Goal: Register for event/course

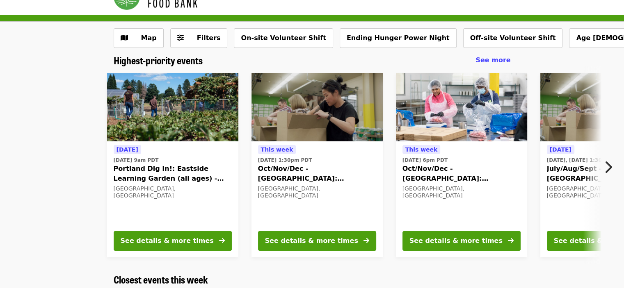
scroll to position [41, 0]
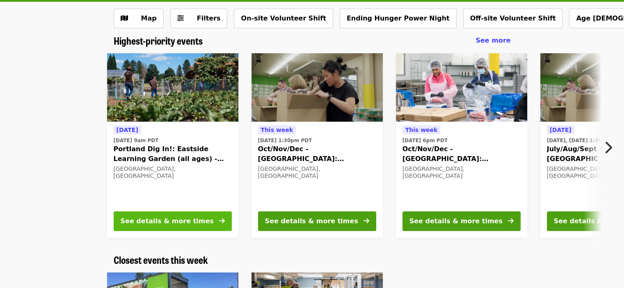
click at [126, 222] on div "See details & more times" at bounding box center [167, 222] width 93 height 10
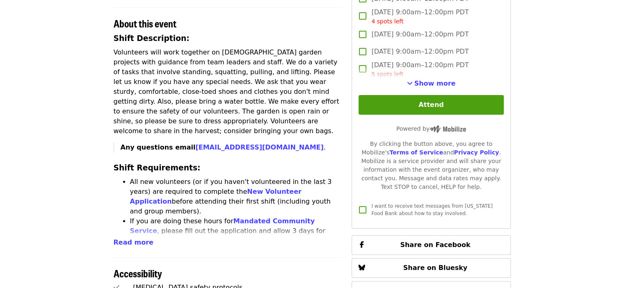
scroll to position [287, 0]
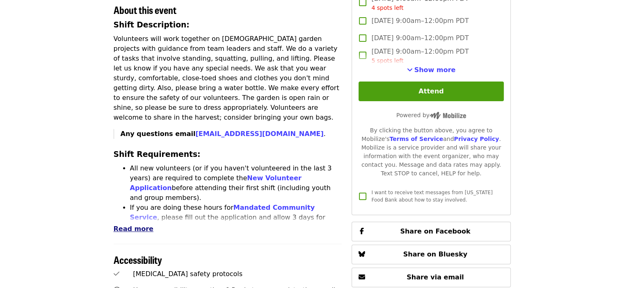
click at [141, 225] on span "Read more" at bounding box center [134, 229] width 40 height 8
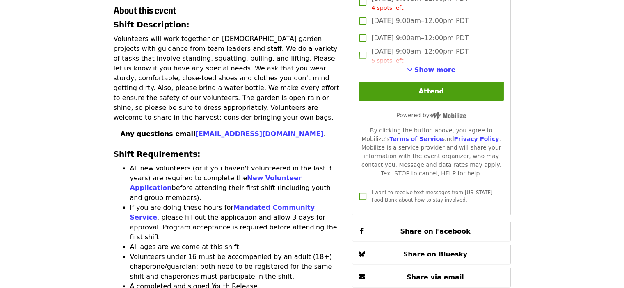
scroll to position [0, 0]
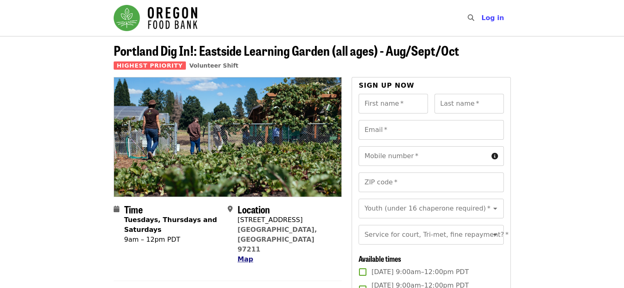
click at [243, 256] on span "Map" at bounding box center [246, 260] width 16 height 8
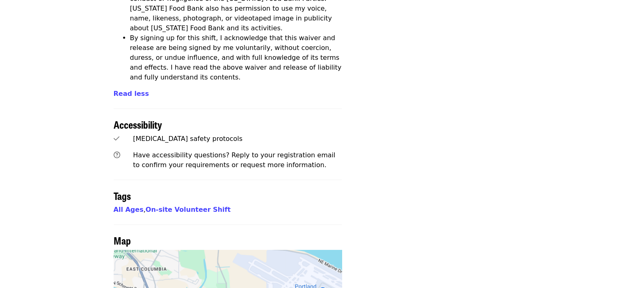
scroll to position [1799, 0]
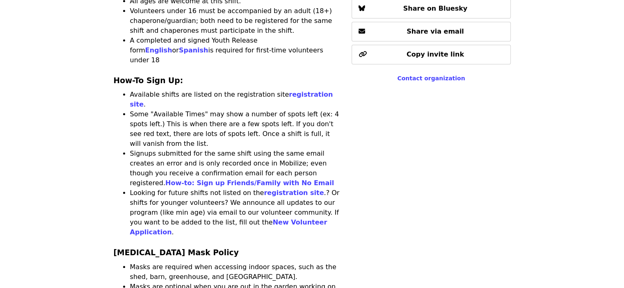
scroll to position [0, 0]
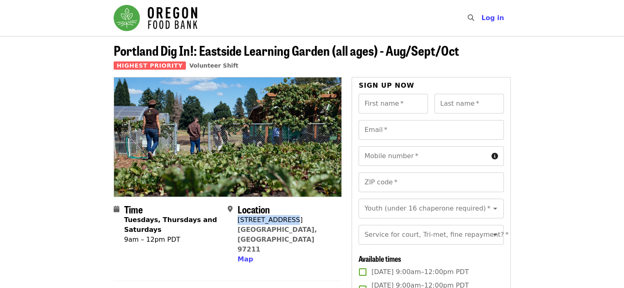
drag, startPoint x: 286, startPoint y: 222, endPoint x: 238, endPoint y: 221, distance: 48.0
click at [238, 221] on div "[STREET_ADDRESS]" at bounding box center [287, 220] width 98 height 10
copy div "[STREET_ADDRESS]"
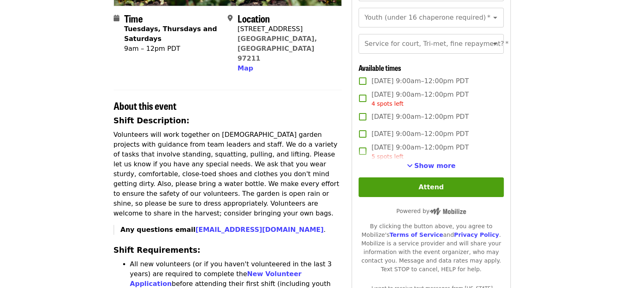
scroll to position [287, 0]
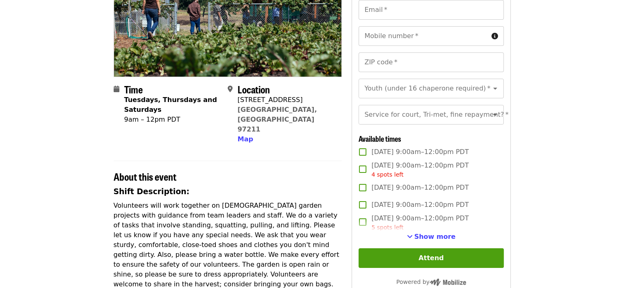
scroll to position [0, 0]
